Goal: Task Accomplishment & Management: Manage account settings

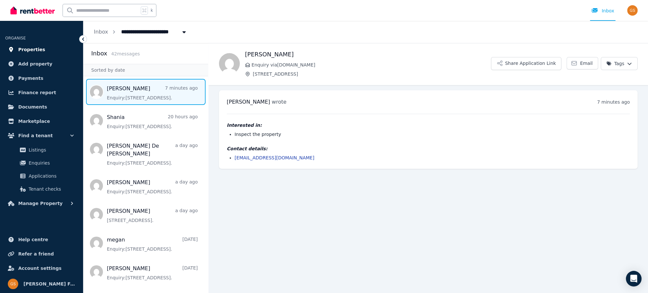
click at [43, 49] on link "Properties" at bounding box center [41, 49] width 73 height 13
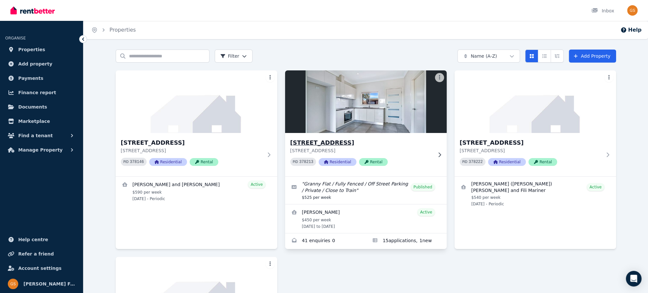
click at [335, 143] on h3 "[STREET_ADDRESS]" at bounding box center [361, 142] width 142 height 9
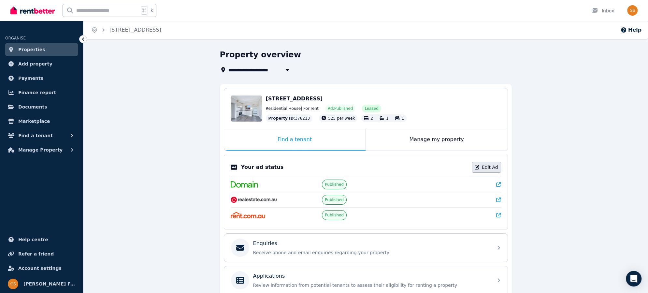
click at [493, 165] on link "Edit Ad" at bounding box center [486, 167] width 29 height 11
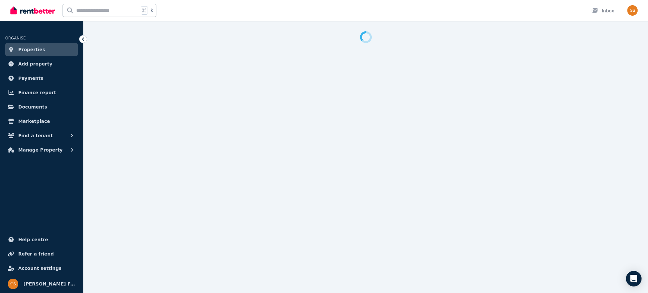
select select "**********"
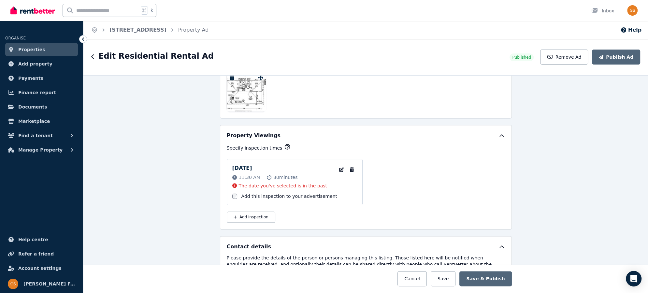
scroll to position [1044, 0]
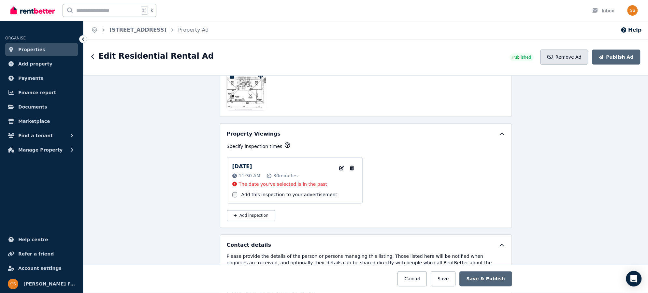
click at [570, 52] on button "Remove Ad" at bounding box center [564, 57] width 48 height 15
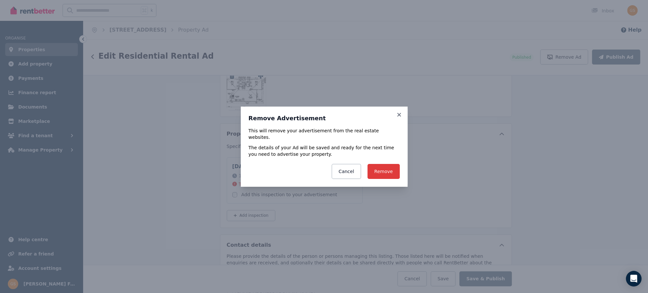
click at [388, 167] on button "Remove" at bounding box center [383, 171] width 32 height 15
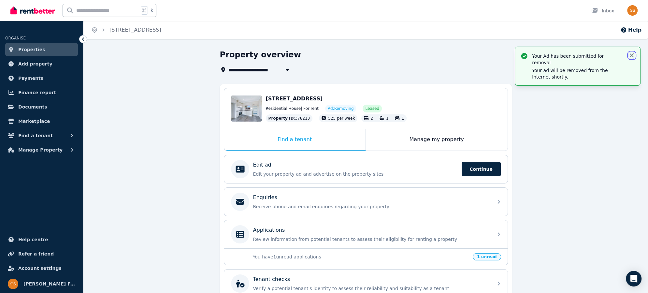
click at [630, 55] on icon "button" at bounding box center [631, 55] width 7 height 7
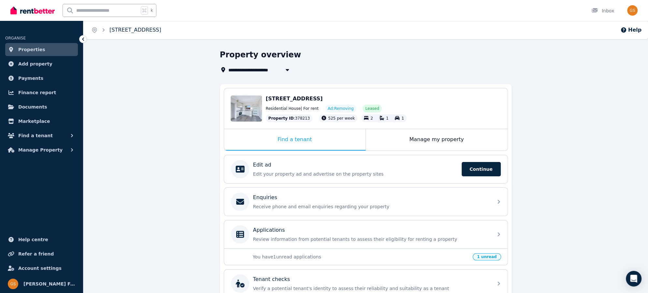
click at [116, 31] on link "[STREET_ADDRESS]" at bounding box center [135, 30] width 52 height 6
click at [96, 30] on icon "Breadcrumb" at bounding box center [94, 30] width 4 height 5
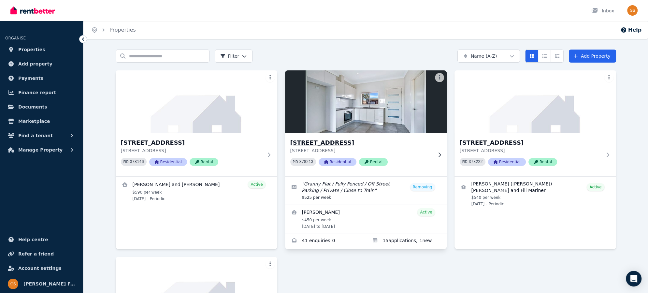
click at [296, 142] on h3 "[STREET_ADDRESS]" at bounding box center [361, 142] width 142 height 9
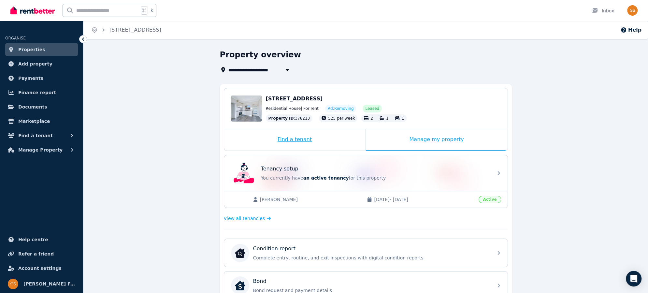
click at [295, 140] on div "Find a tenant" at bounding box center [294, 139] width 141 height 21
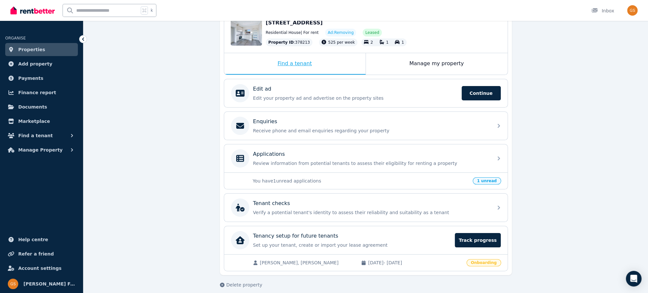
scroll to position [79, 0]
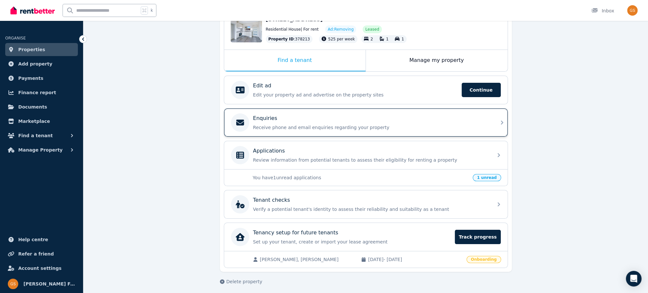
click at [501, 119] on icon at bounding box center [502, 123] width 8 height 8
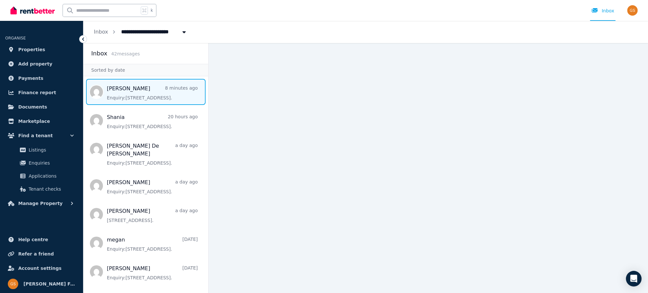
click at [135, 95] on span "Message list" at bounding box center [145, 92] width 125 height 26
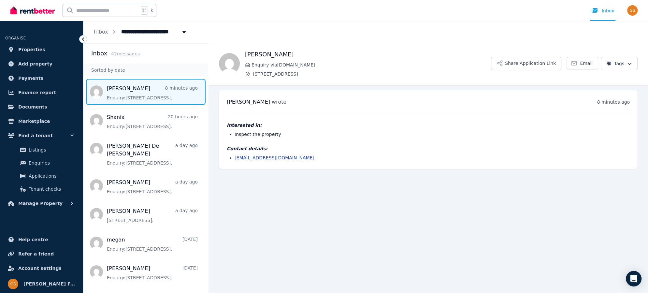
click at [247, 158] on link "davesd75@gmail.com" at bounding box center [275, 157] width 80 height 5
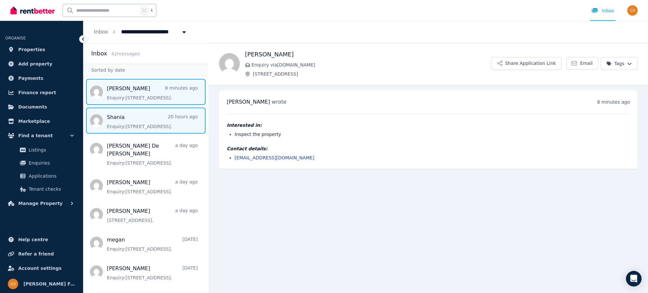
click at [120, 122] on span "Message list" at bounding box center [145, 120] width 125 height 26
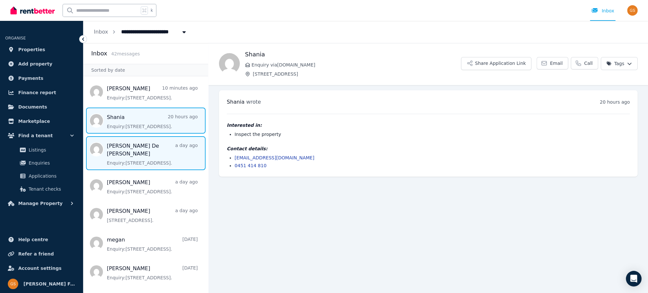
click at [138, 146] on span "Message list" at bounding box center [145, 153] width 125 height 34
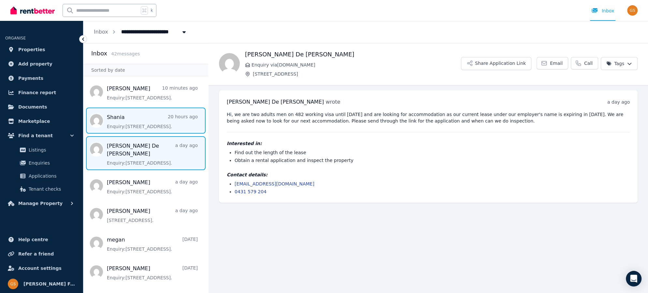
click at [133, 125] on span "Message list" at bounding box center [145, 120] width 125 height 26
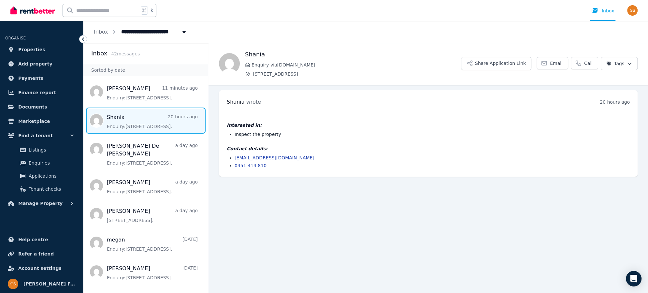
click at [252, 158] on link "shania.mont@yahoo.com" at bounding box center [275, 157] width 80 height 5
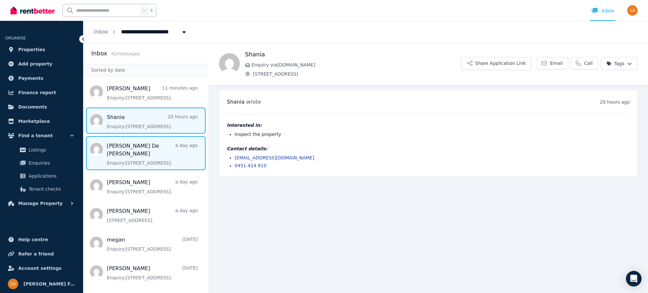
click at [125, 151] on span "Message list" at bounding box center [145, 153] width 125 height 34
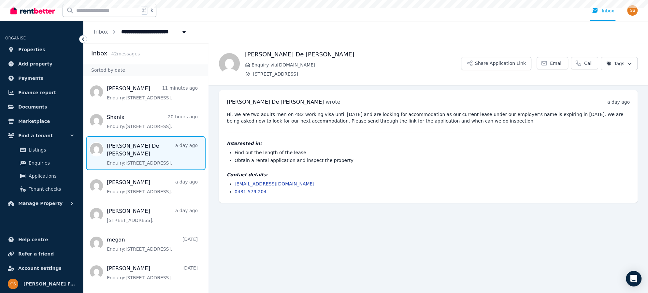
click at [125, 151] on span "Message list" at bounding box center [145, 153] width 125 height 34
click at [243, 185] on link "delarocamarlon@yahoo.com" at bounding box center [275, 183] width 80 height 5
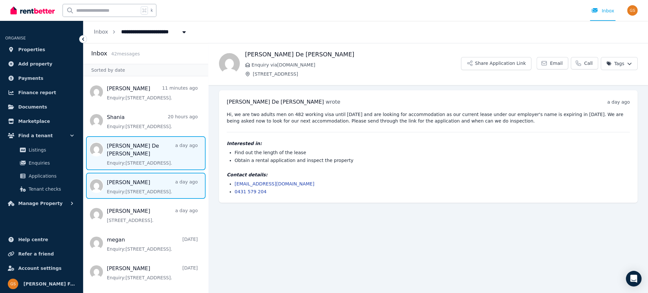
click at [118, 175] on span "Message list" at bounding box center [145, 186] width 125 height 26
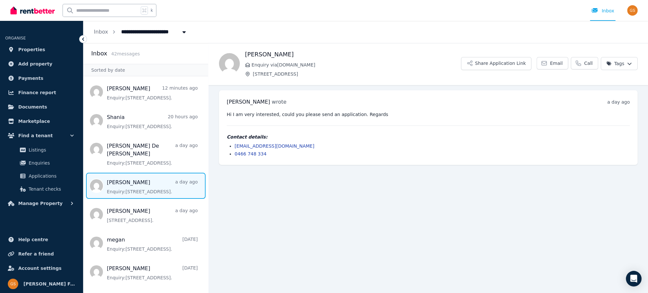
click at [248, 145] on link "stevenhawkesbury@gmail.com" at bounding box center [275, 145] width 80 height 5
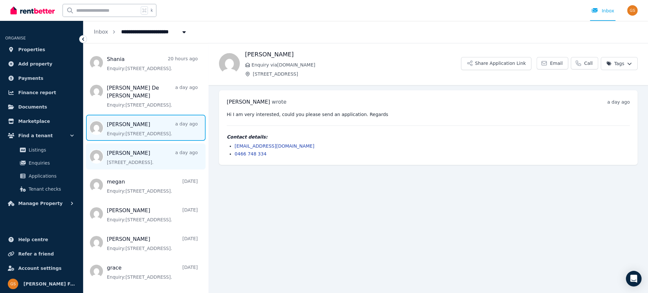
scroll to position [65, 0]
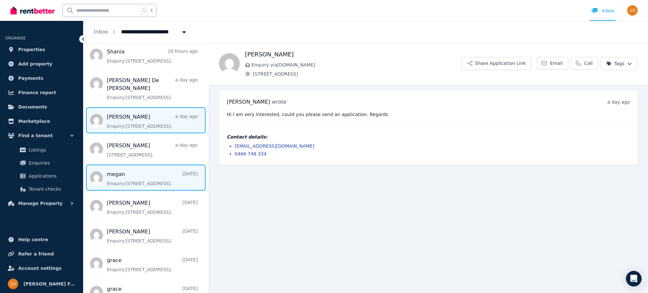
click at [120, 167] on span "Message list" at bounding box center [145, 177] width 125 height 26
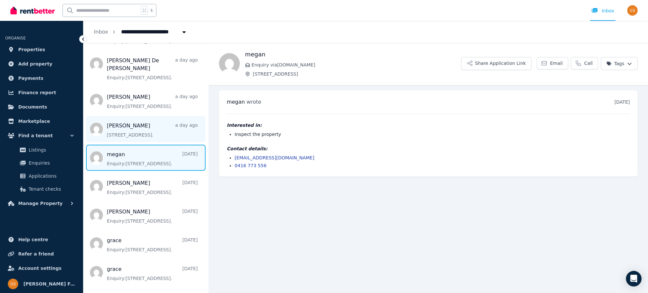
scroll to position [87, 0]
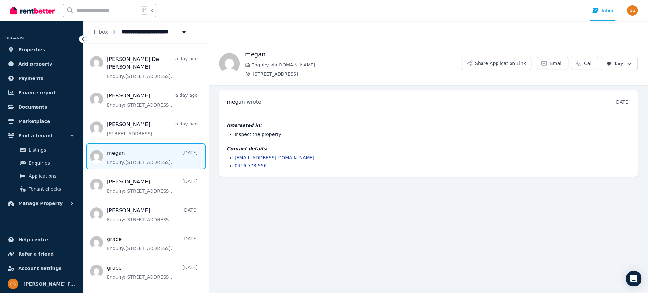
click at [248, 157] on link "megansheppard1987@gmail.com" at bounding box center [275, 157] width 80 height 5
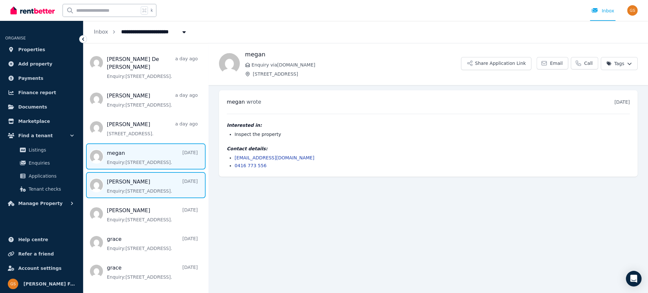
click at [119, 173] on span "Message list" at bounding box center [145, 185] width 125 height 26
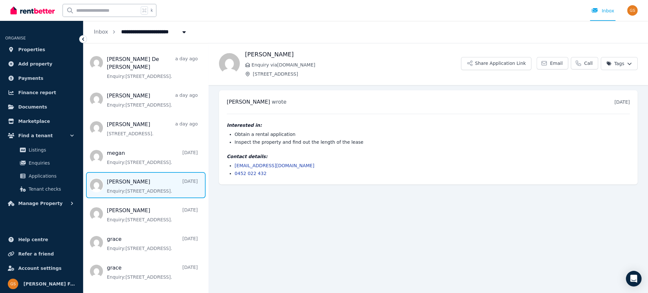
click at [251, 165] on link "thrisshacanaveral@outlook.com" at bounding box center [275, 165] width 80 height 5
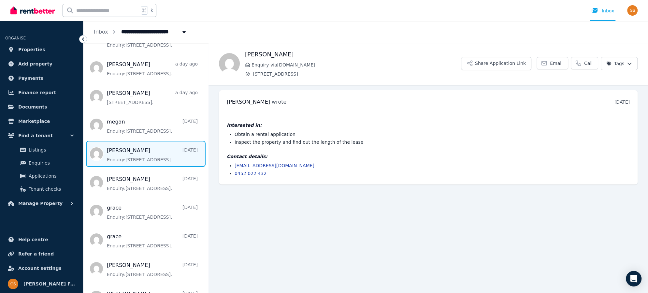
scroll to position [120, 0]
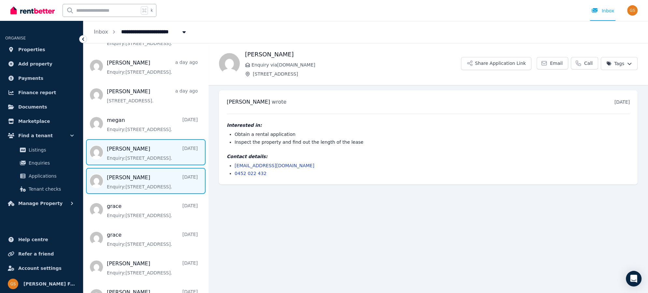
click at [118, 175] on span "Message list" at bounding box center [145, 181] width 125 height 26
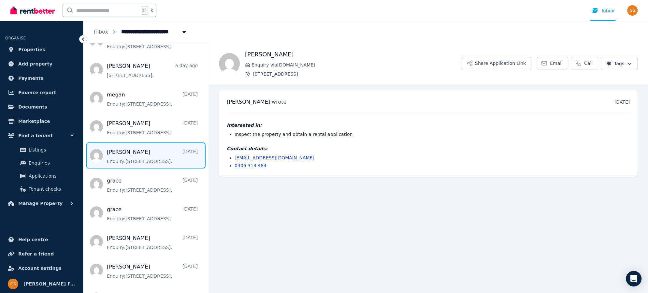
scroll to position [147, 0]
click at [245, 157] on link "jassimizuki123@gmail.com" at bounding box center [275, 157] width 80 height 5
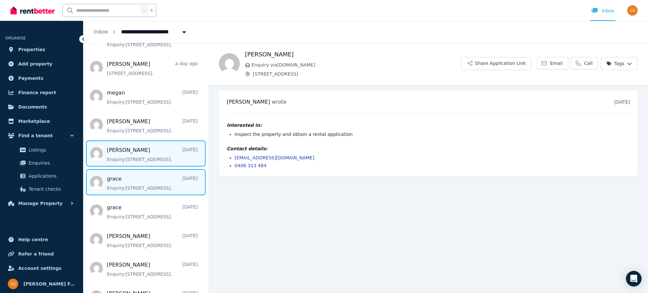
click at [112, 170] on span "Message list" at bounding box center [145, 182] width 125 height 26
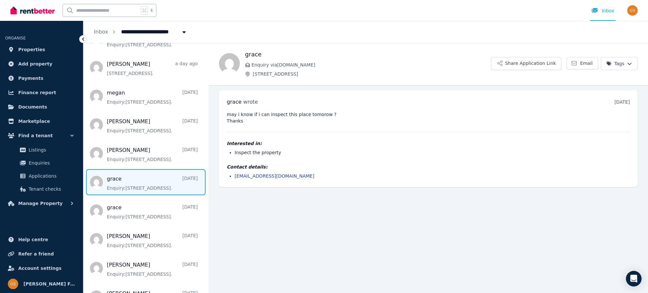
click at [245, 176] on link "g.dnaphils@gmail.com" at bounding box center [275, 175] width 80 height 5
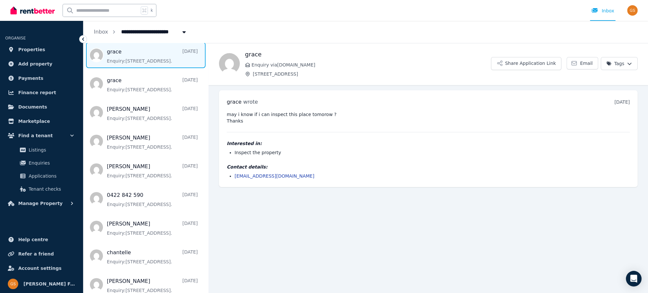
scroll to position [281, 0]
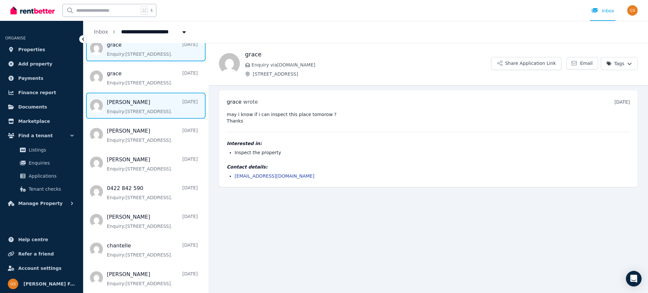
click at [119, 93] on span "Message list" at bounding box center [145, 106] width 125 height 26
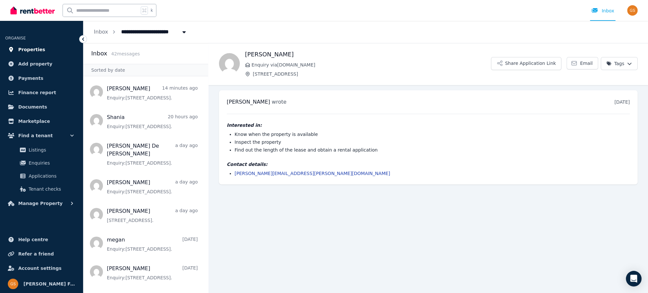
click at [34, 48] on span "Properties" at bounding box center [31, 50] width 27 height 8
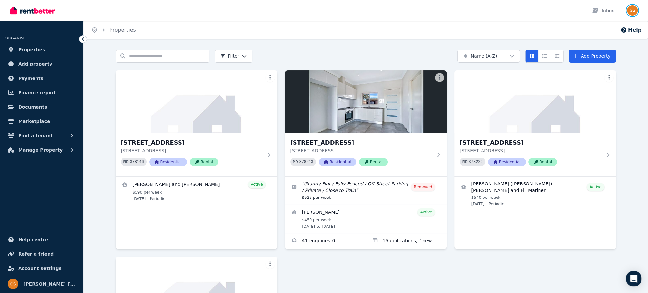
click at [632, 10] on img "button" at bounding box center [632, 10] width 10 height 10
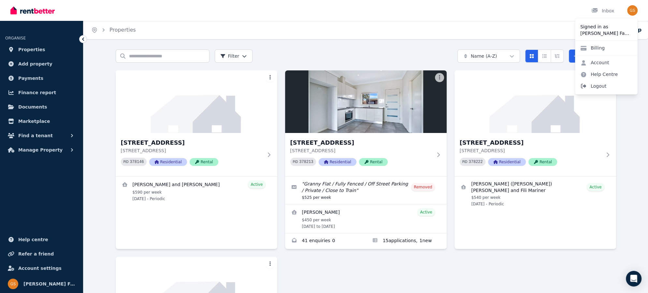
click at [591, 86] on span "Logout" at bounding box center [606, 86] width 63 height 12
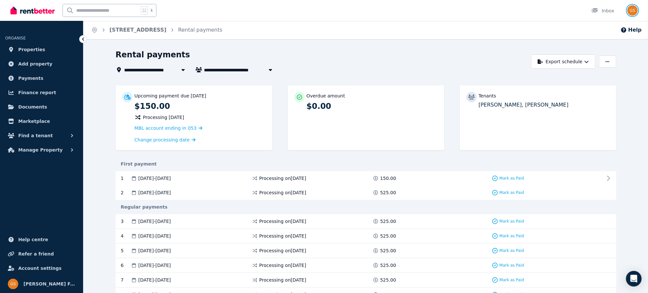
click at [632, 5] on img "button" at bounding box center [632, 10] width 10 height 10
click at [594, 87] on span "Logout" at bounding box center [606, 86] width 63 height 12
